Goal: Navigation & Orientation: Find specific page/section

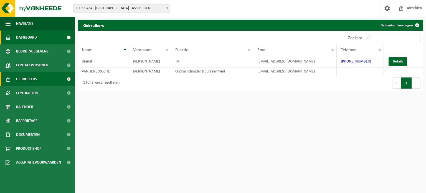
click at [29, 35] on span "Dashboard" at bounding box center [26, 38] width 21 height 14
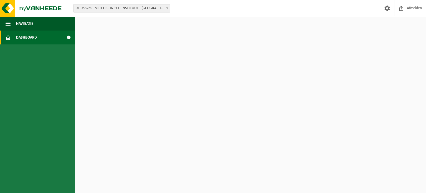
click at [50, 34] on link "Dashboard" at bounding box center [37, 38] width 75 height 14
click at [69, 36] on span at bounding box center [68, 38] width 12 height 14
click at [14, 23] on button "Navigatie" at bounding box center [37, 24] width 75 height 14
